Goal: Find contact information: Find contact information

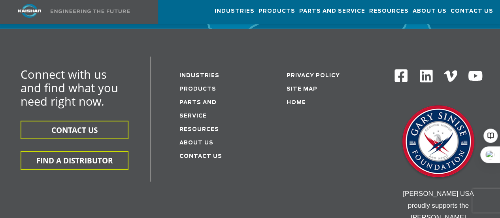
scroll to position [2728, 0]
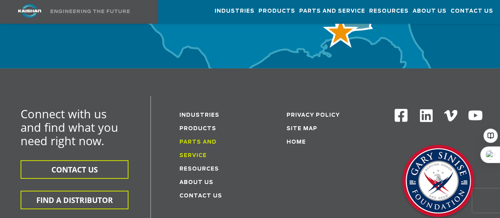
click at [217, 140] on link "Parts and service" at bounding box center [197, 149] width 37 height 19
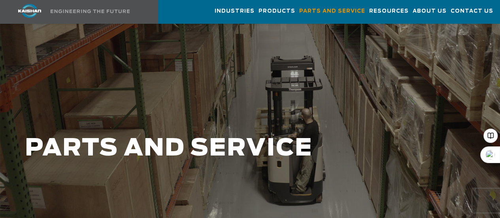
scroll to position [79, 0]
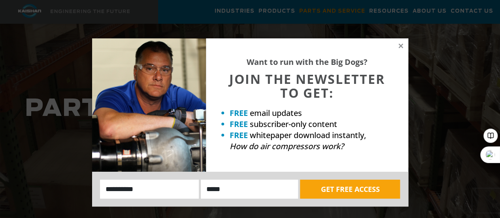
click at [252, 11] on div "Want to run with the Big Dogs? JOIN THE NEWSLETTER TO GET: FREE email updates F…" at bounding box center [250, 109] width 500 height 218
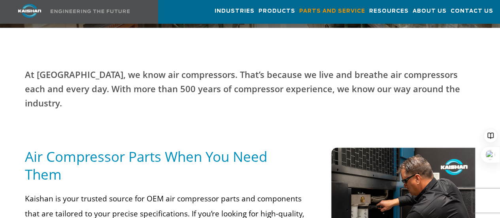
scroll to position [395, 0]
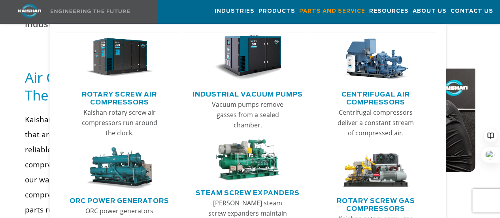
click at [363, 199] on link "Rotary Screw Gas Compressors" at bounding box center [376, 204] width 122 height 20
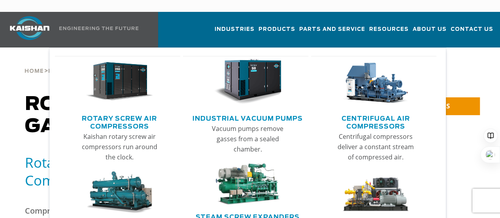
click at [231, 111] on link "Industrial Vacuum Pumps" at bounding box center [248, 117] width 110 height 12
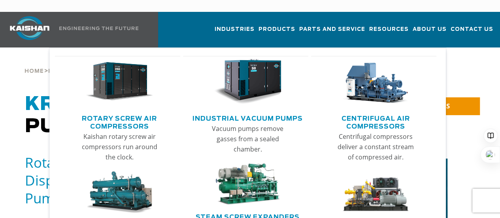
click at [123, 111] on link "Rotary Screw Air Compressors" at bounding box center [120, 121] width 122 height 20
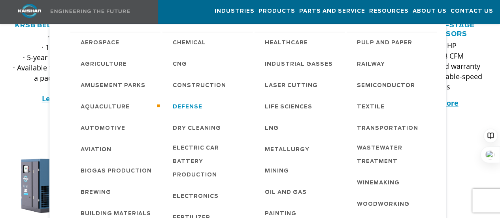
scroll to position [277, 0]
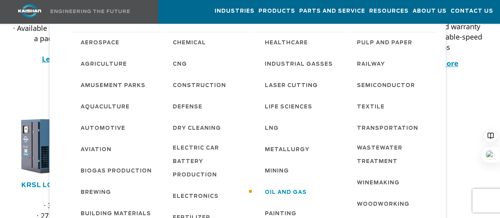
click at [272, 189] on span "Oil and Gas" at bounding box center [286, 192] width 42 height 13
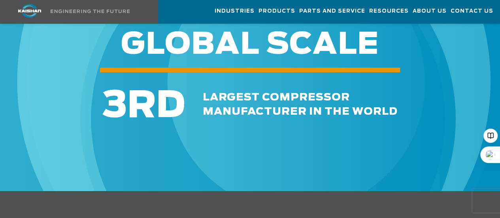
scroll to position [1186, 0]
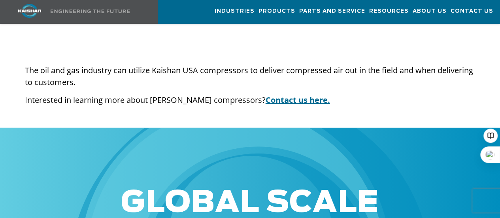
click at [266, 94] on link "Contact us here." at bounding box center [298, 99] width 64 height 11
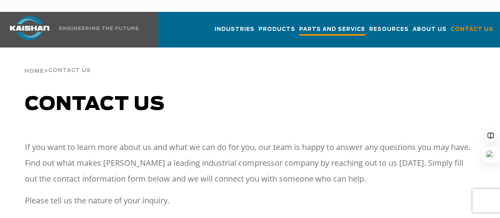
click at [322, 25] on span "Parts and Service" at bounding box center [332, 30] width 66 height 11
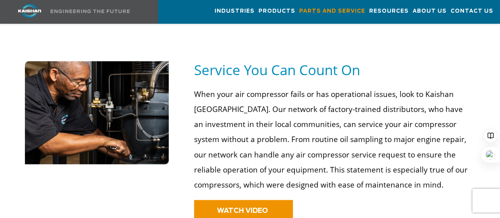
scroll to position [633, 0]
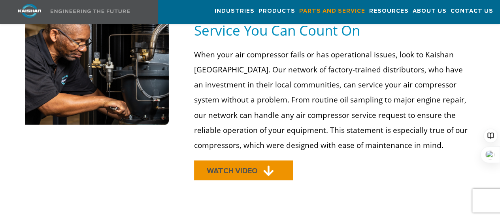
click at [274, 160] on link "WATCH VIDEO" at bounding box center [243, 170] width 99 height 20
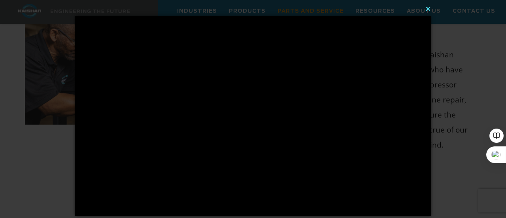
click at [429, 8] on button "×" at bounding box center [255, 8] width 356 height 17
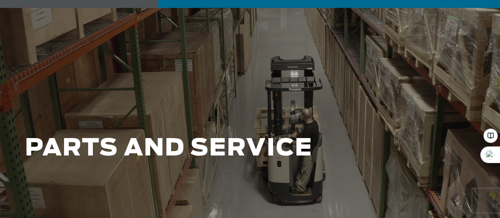
scroll to position [0, 0]
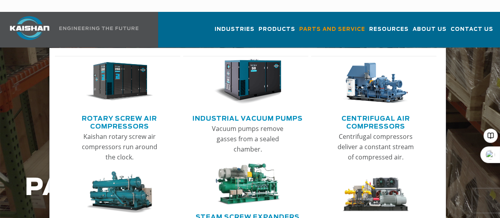
click at [124, 184] on img "Main menu" at bounding box center [120, 192] width 68 height 42
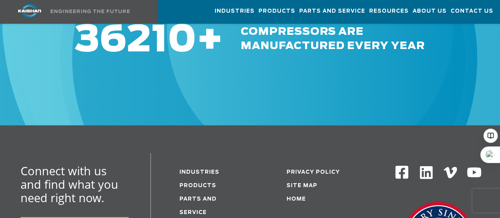
scroll to position [1146, 0]
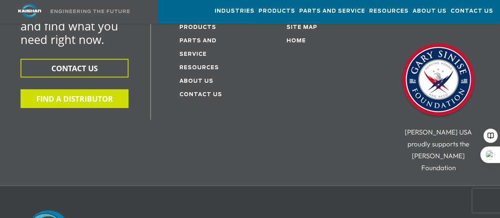
click at [93, 89] on button "FIND A DISTRIBUTOR" at bounding box center [75, 98] width 108 height 19
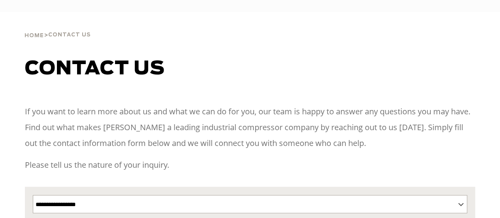
select select "**********"
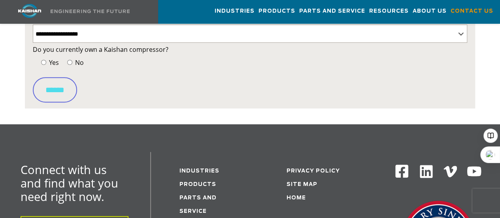
scroll to position [166, 0]
